Goal: Transaction & Acquisition: Purchase product/service

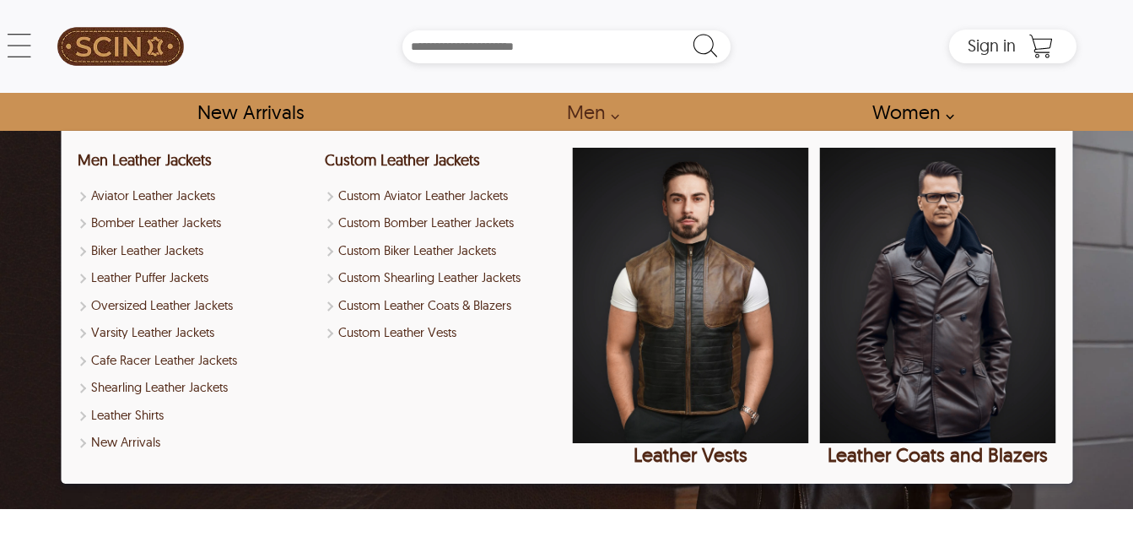
click at [616, 113] on link "Men" at bounding box center [588, 112] width 81 height 38
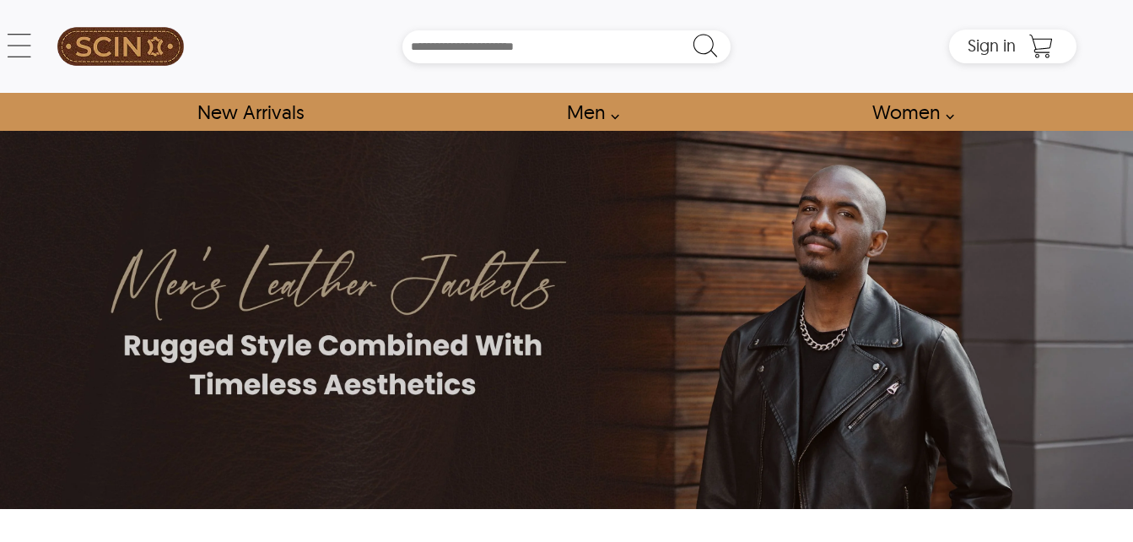
click at [616, 113] on link "Men" at bounding box center [588, 112] width 81 height 38
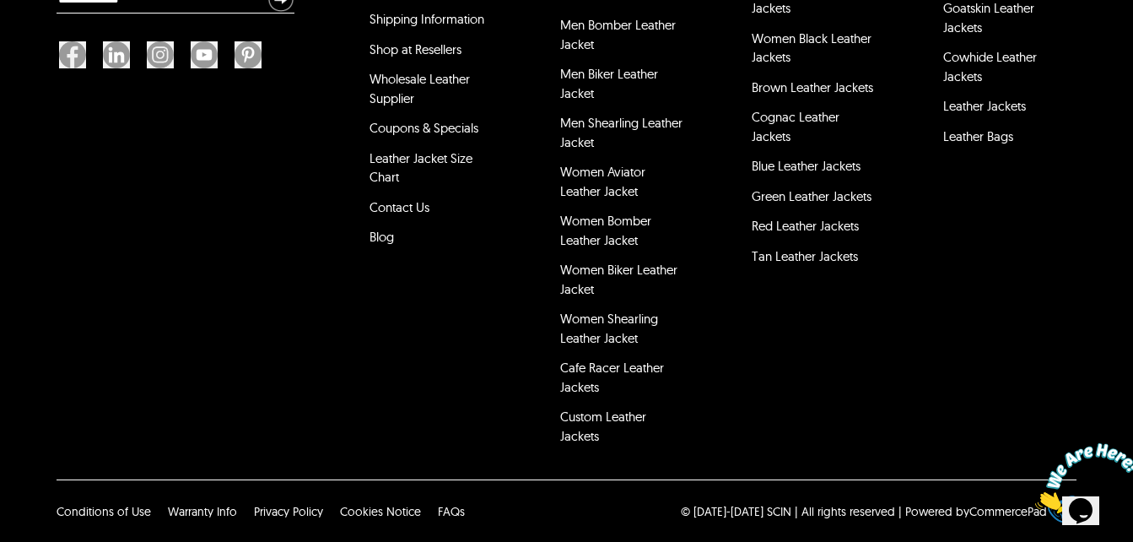
scroll to position [4530, 0]
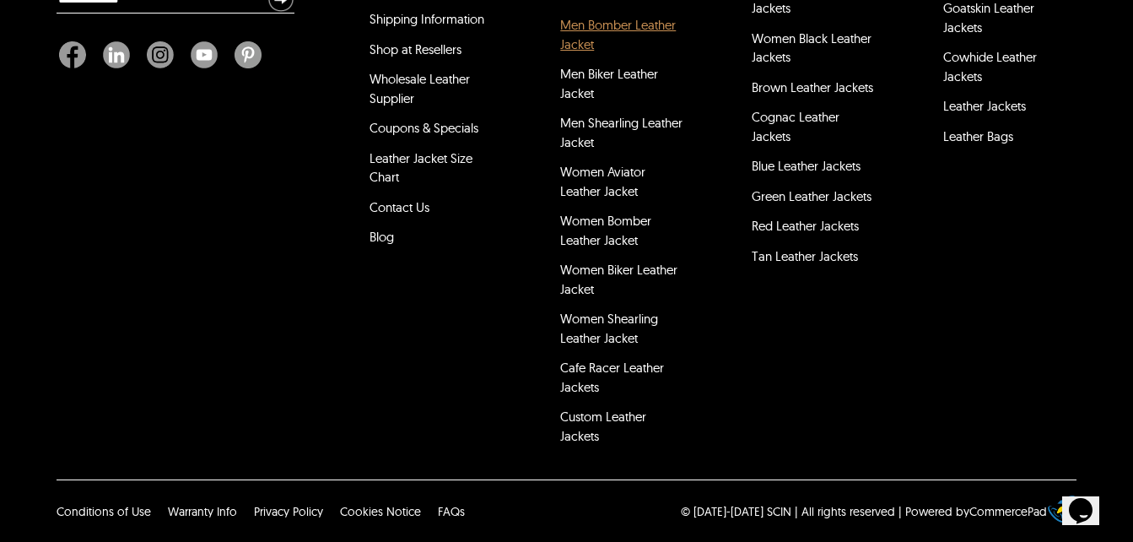
click at [605, 25] on link "Men Bomber Leather Jacket" at bounding box center [618, 34] width 116 height 35
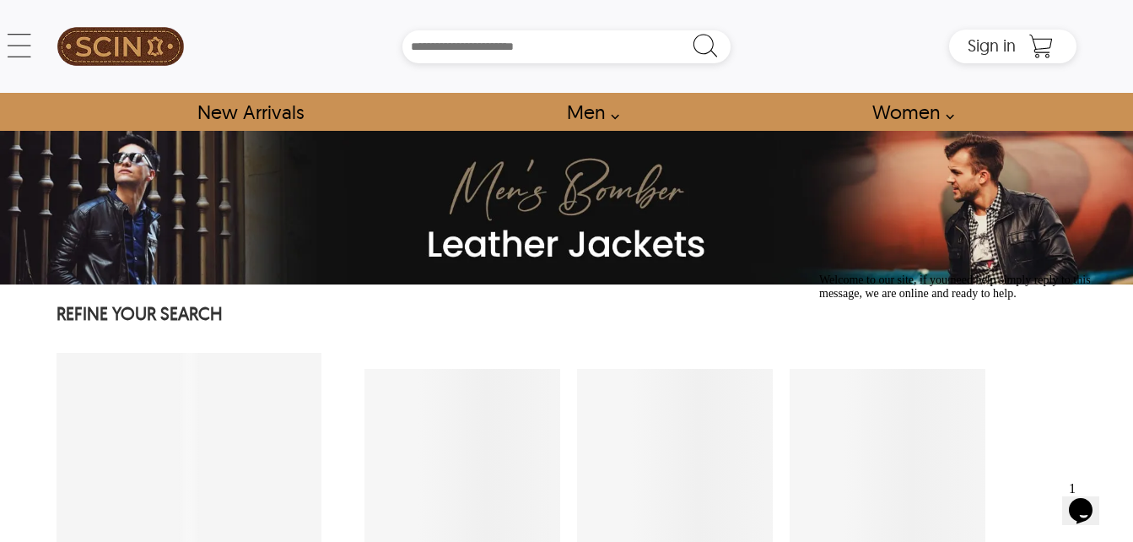
select select "********"
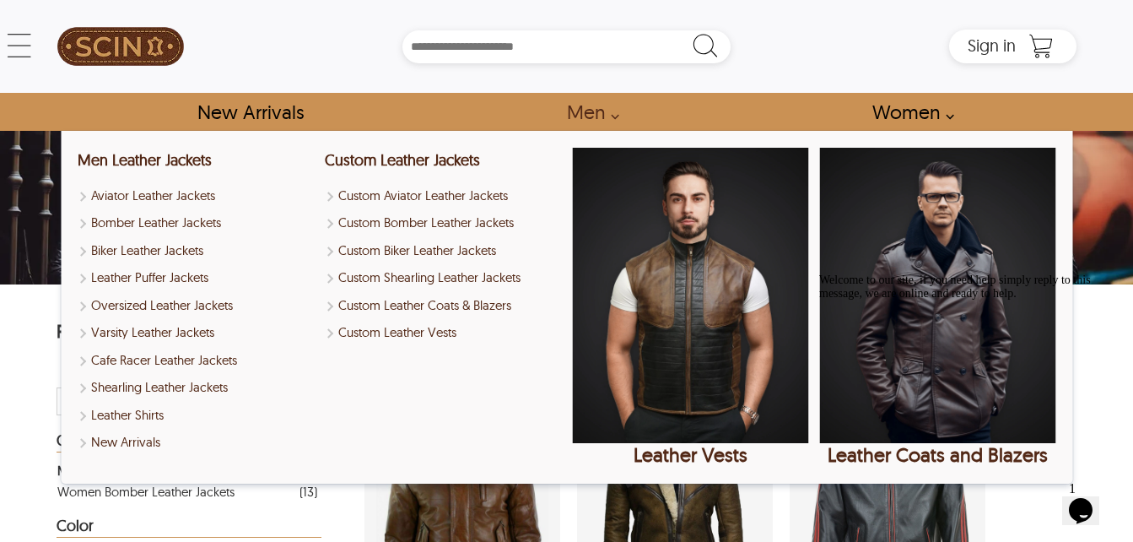
click at [616, 116] on link "Men" at bounding box center [588, 112] width 81 height 38
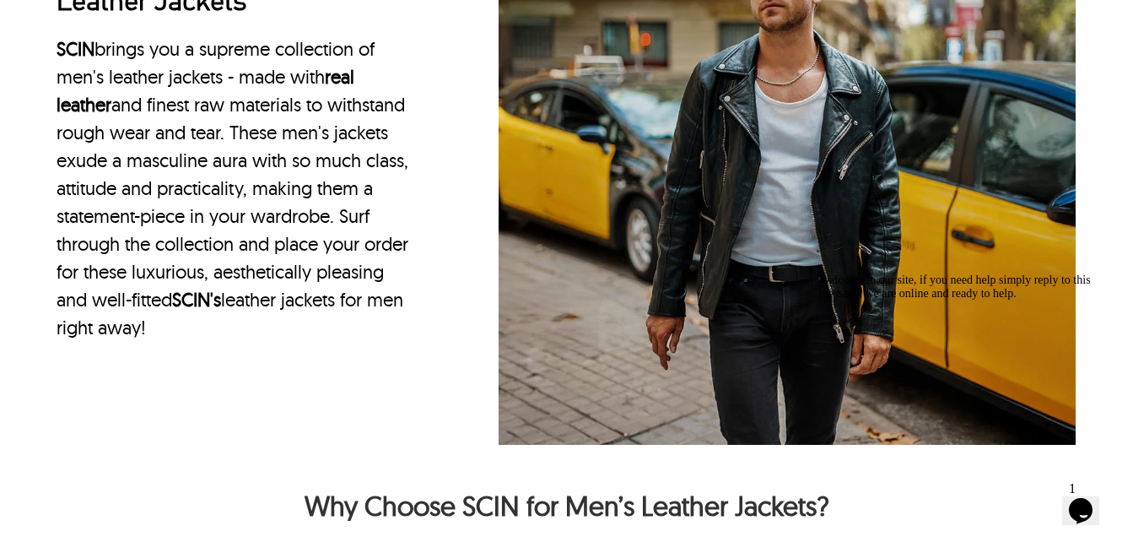
scroll to position [1317, 0]
